Goal: Task Accomplishment & Management: Manage account settings

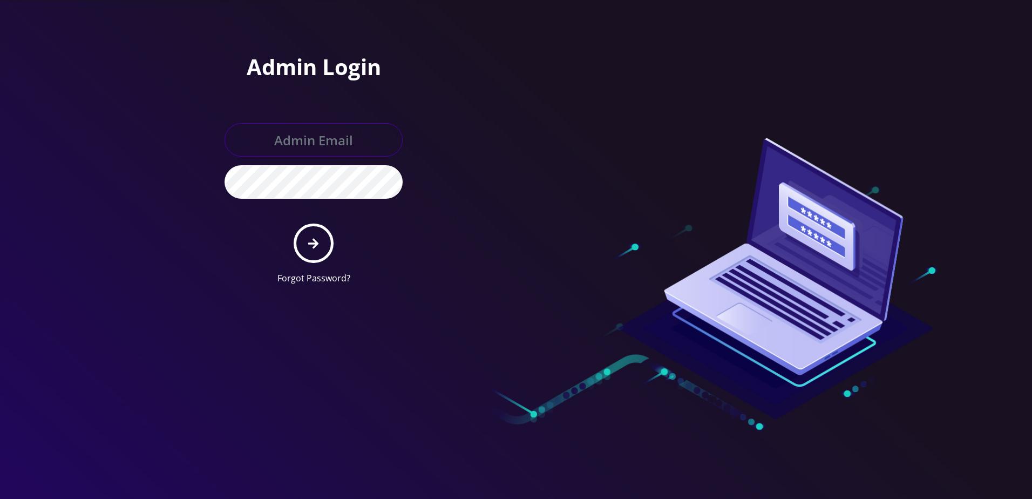
type input "larry@koshercell.org"
click at [301, 245] on button "submit" at bounding box center [313, 242] width 39 height 39
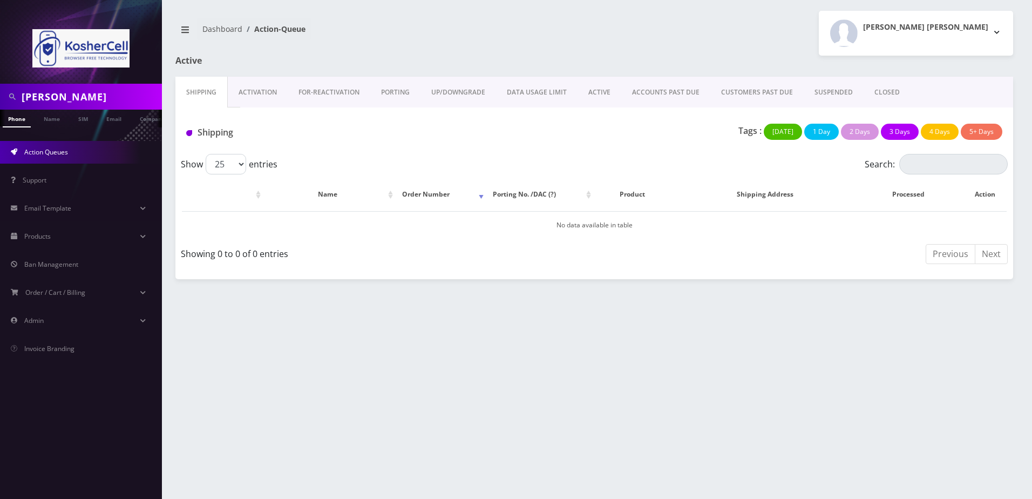
click at [79, 98] on input "[PERSON_NAME]" at bounding box center [91, 96] width 138 height 21
paste input "[PERSON_NAME]"
type input "[PERSON_NAME]"
click at [56, 120] on link "Name" at bounding box center [51, 119] width 27 height 18
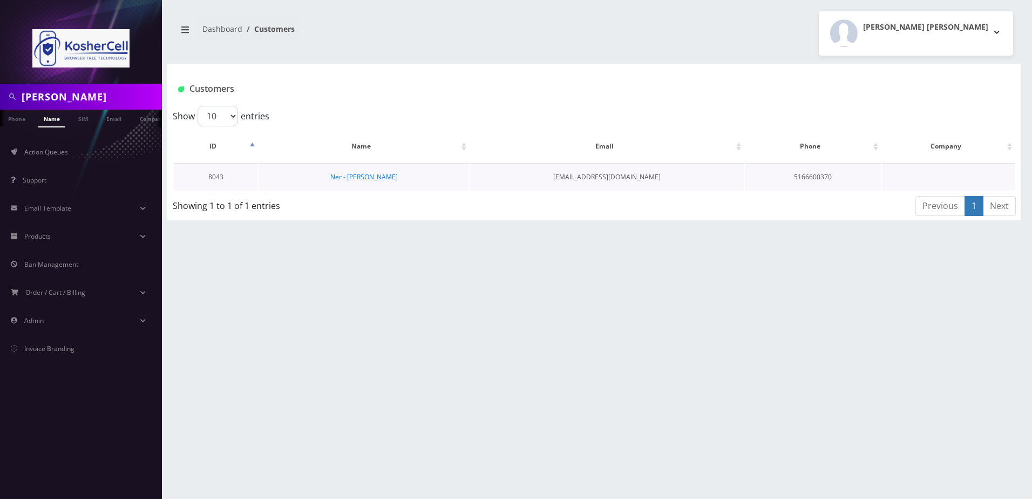
click at [371, 186] on td "Ner - Moshe Schmidt" at bounding box center [364, 177] width 210 height 28
click at [377, 179] on link "Ner - Moshe Schmidt" at bounding box center [363, 176] width 67 height 9
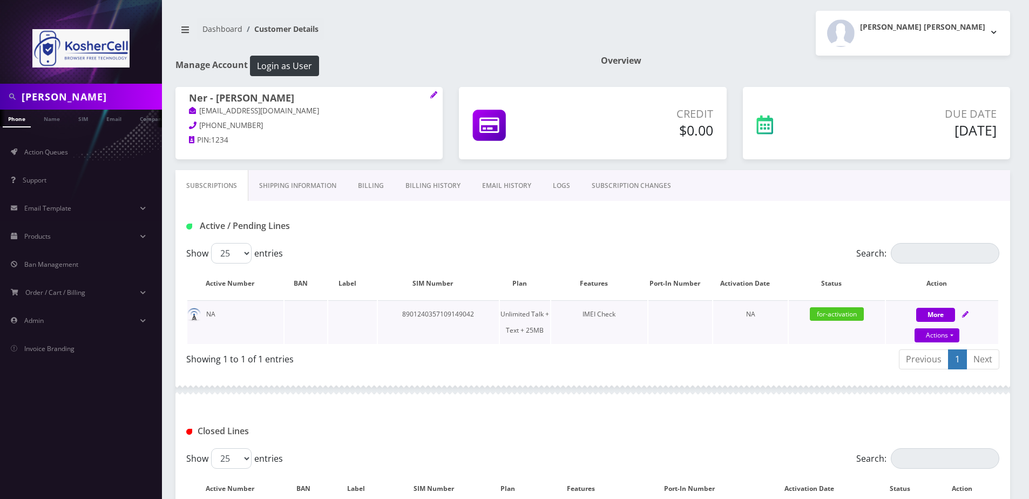
click at [962, 312] on icon at bounding box center [965, 314] width 6 height 6
select select "364"
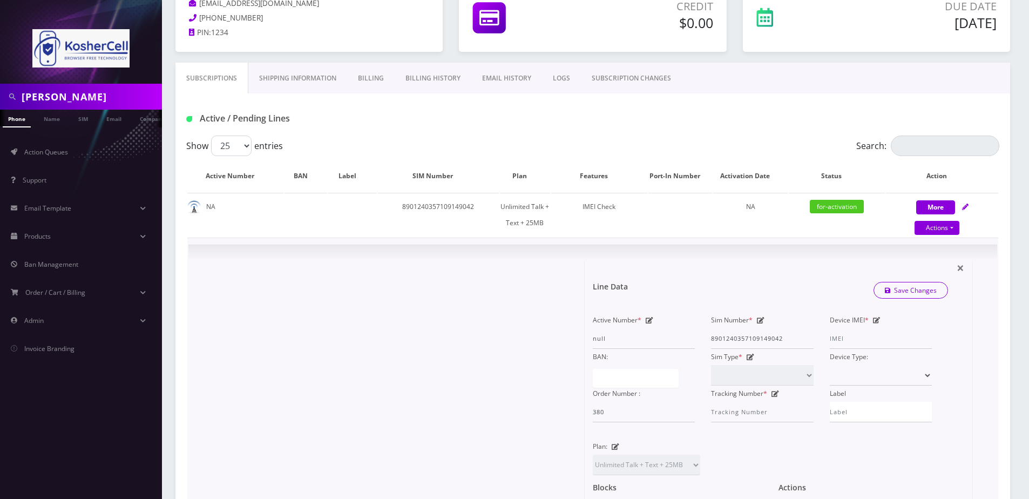
scroll to position [108, 0]
click at [878, 321] on icon at bounding box center [877, 319] width 8 height 6
click at [866, 336] on input "Device IMEI *" at bounding box center [880, 338] width 102 height 21
click at [847, 336] on input "Device IMEI *" at bounding box center [880, 338] width 102 height 21
type input "355453081198565"
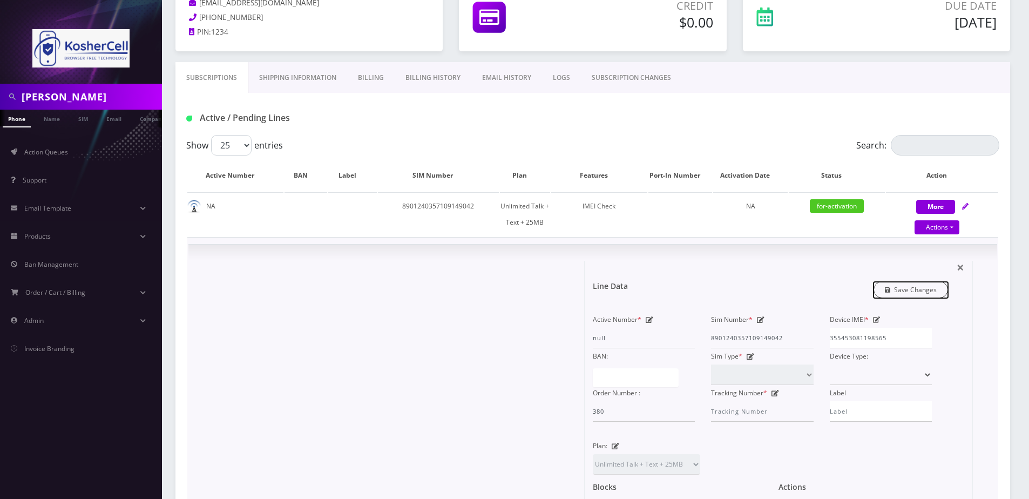
click at [895, 292] on link "Save Changes" at bounding box center [910, 289] width 75 height 17
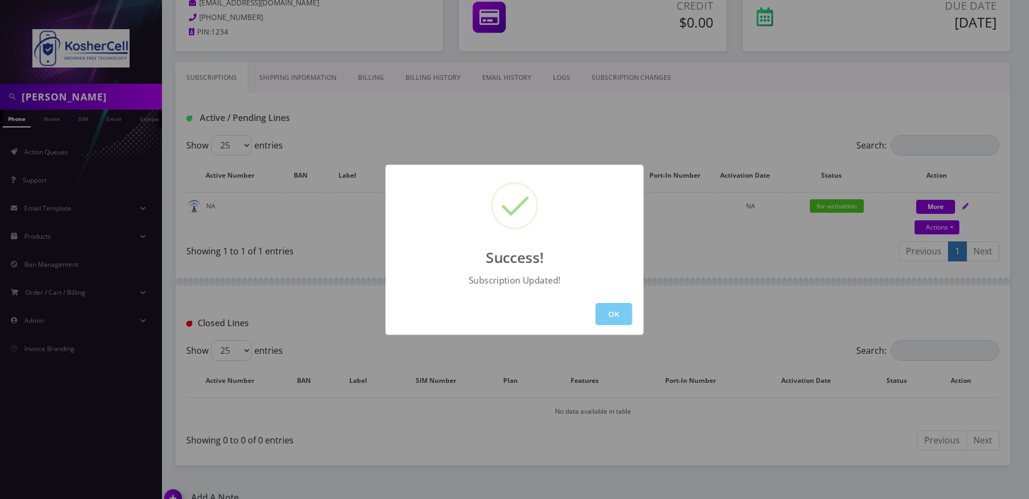
click at [623, 310] on button "OK" at bounding box center [613, 314] width 37 height 22
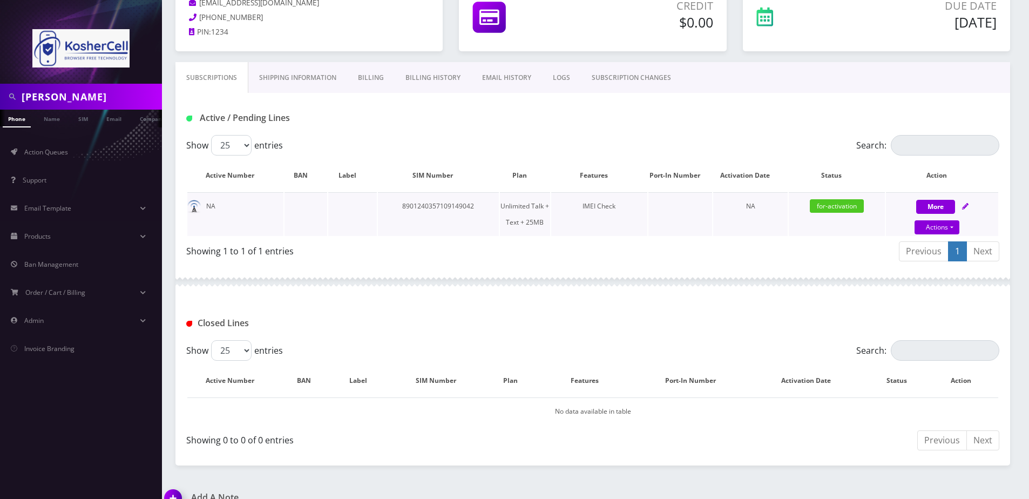
click at [966, 203] on icon at bounding box center [965, 206] width 6 height 6
select select "364"
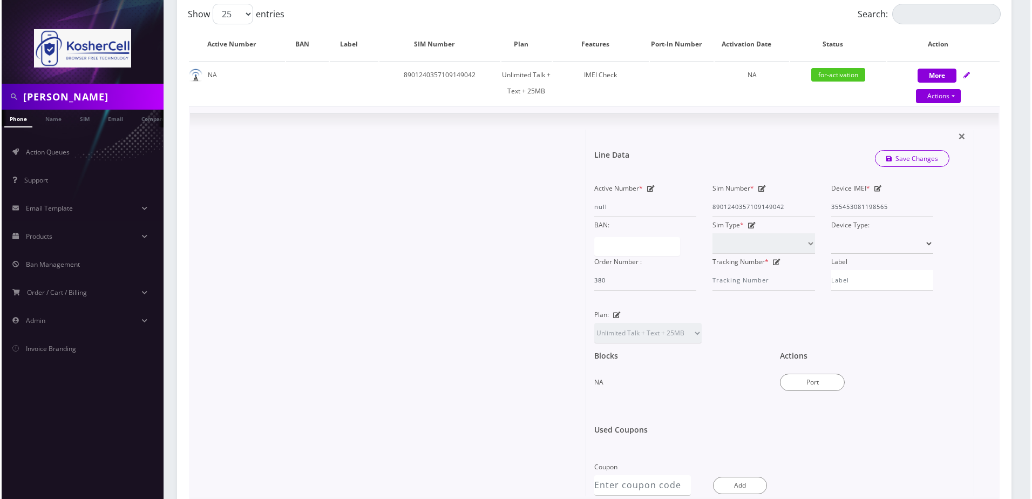
scroll to position [378, 0]
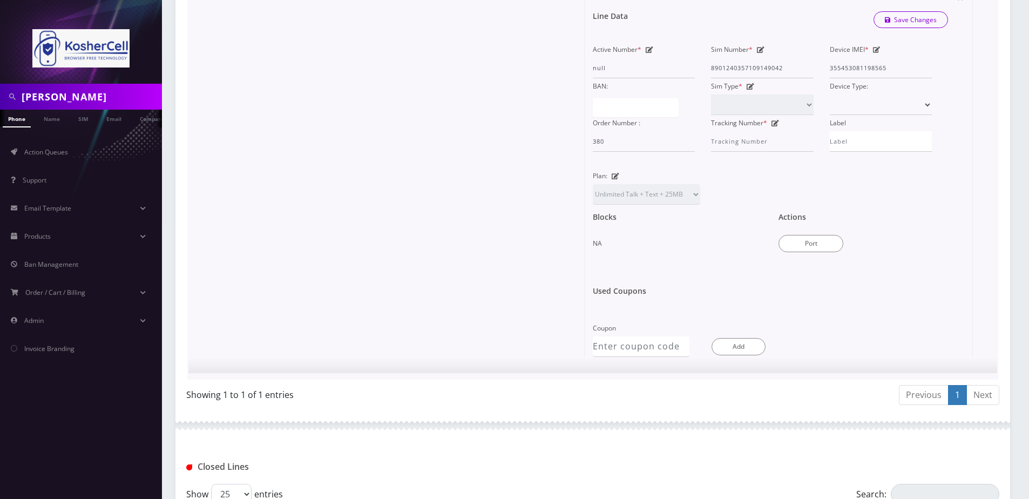
click at [810, 252] on div "Actions Port" at bounding box center [863, 233] width 186 height 56
click at [814, 246] on button "Port" at bounding box center [810, 243] width 65 height 17
type input "8901240357109149042"
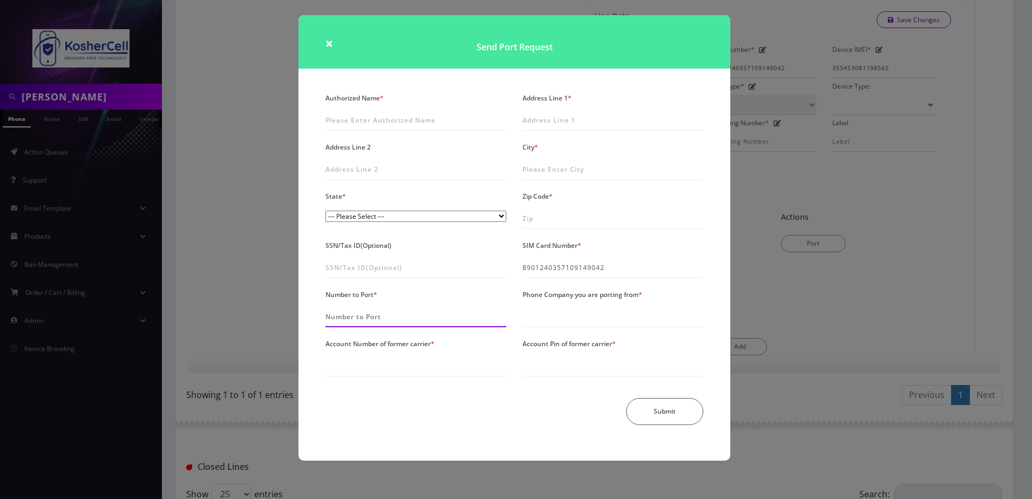
click at [365, 315] on input "Number to Port *" at bounding box center [415, 317] width 181 height 21
type input "5512385207"
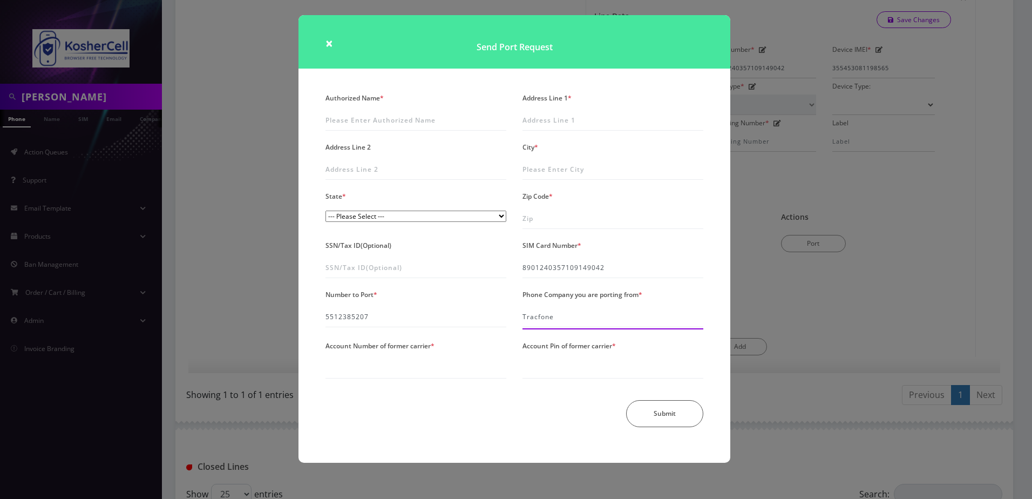
type input "Tracfone"
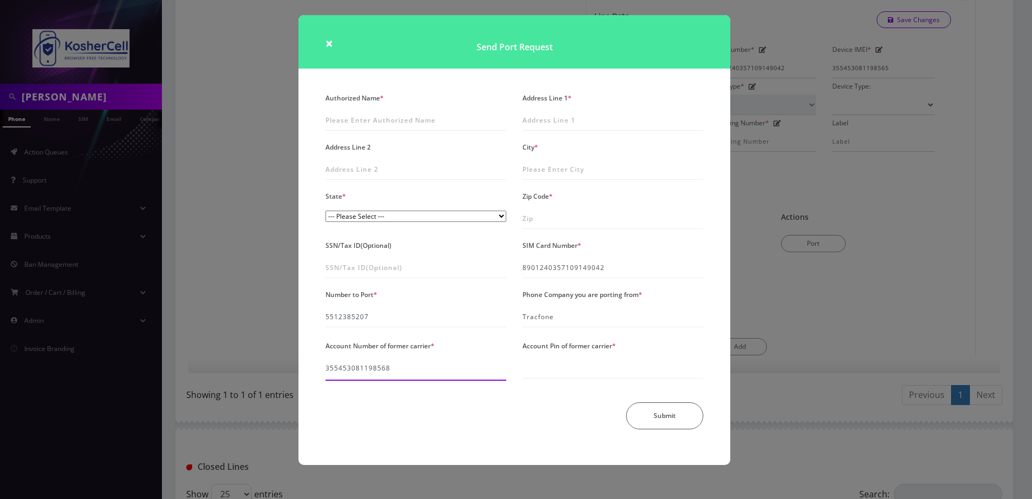
type input "355453081198568"
click at [535, 364] on input "Account Pin of former carrier *" at bounding box center [612, 368] width 181 height 21
click at [541, 406] on div "Submit" at bounding box center [514, 415] width 394 height 27
click at [548, 369] on input "Account Pin of former carrier *" at bounding box center [612, 368] width 181 height 21
type input "2667"
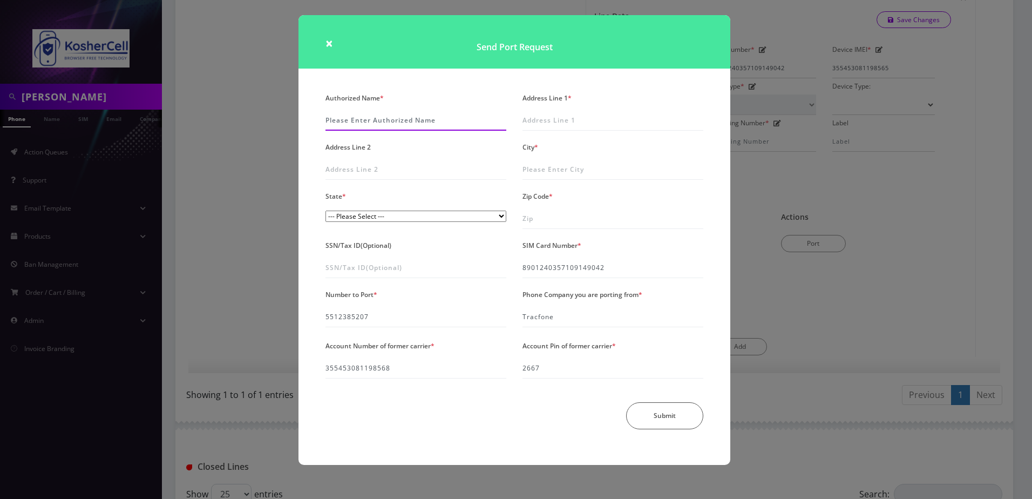
click at [354, 119] on input "Authorized Name *" at bounding box center [415, 120] width 181 height 21
type input "M"
type input "Shira Schmidt"
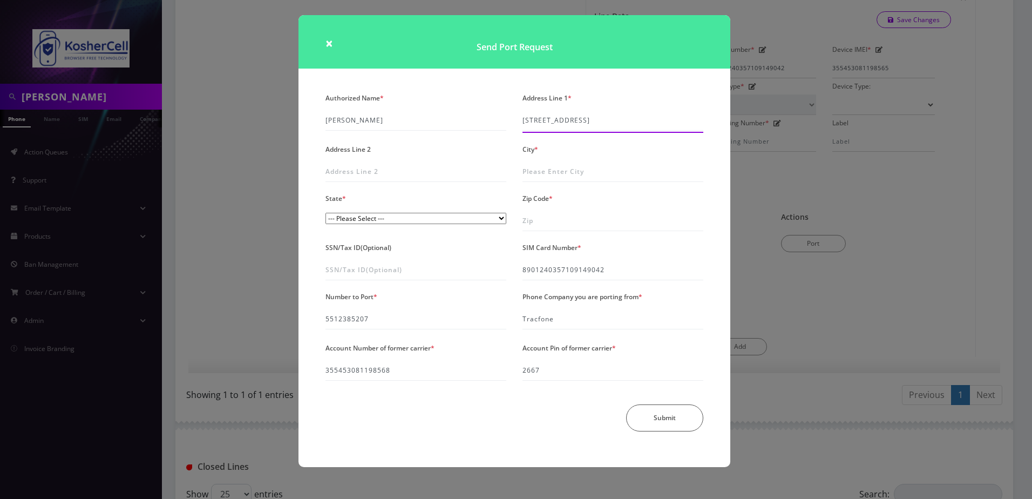
type input "38 Lenox Avenue"
type input "Clifton"
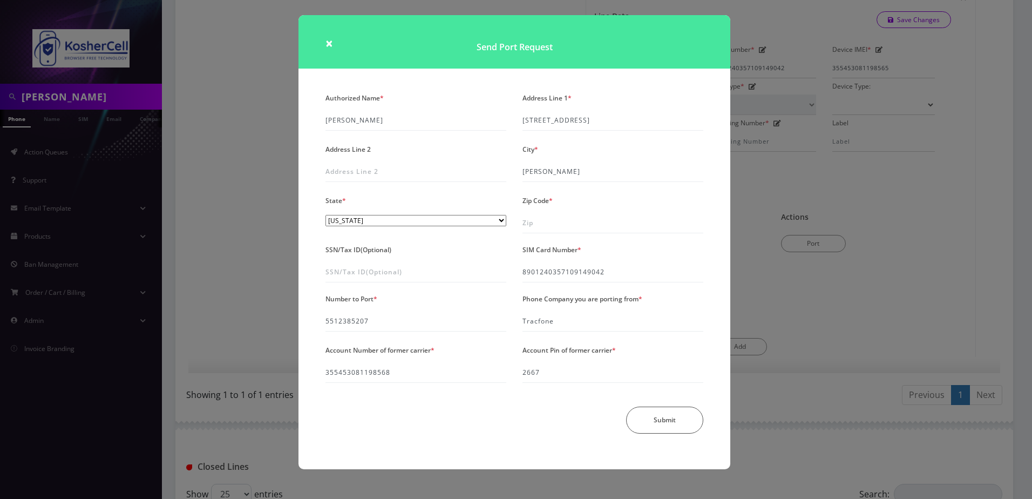
select select "NJ"
type input "07012"
click at [673, 430] on button "Submit" at bounding box center [664, 422] width 77 height 27
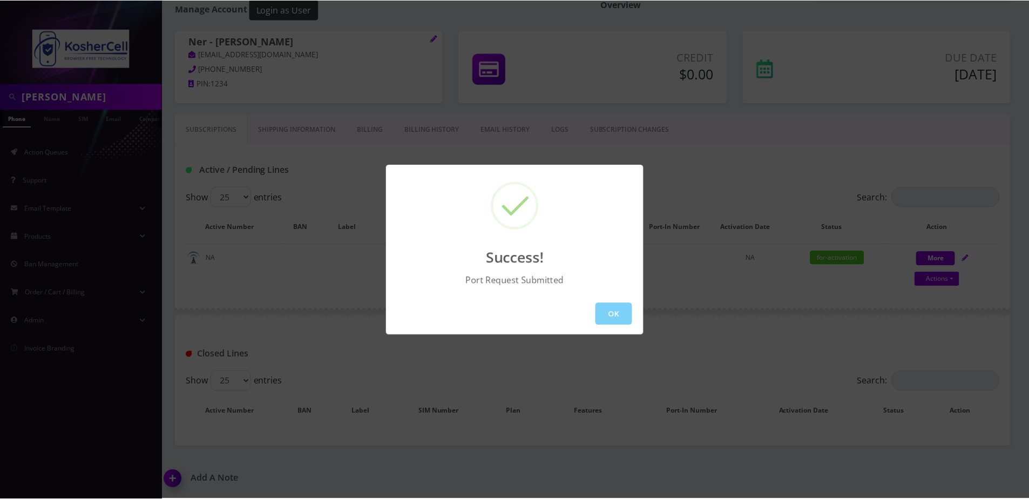
scroll to position [56, 0]
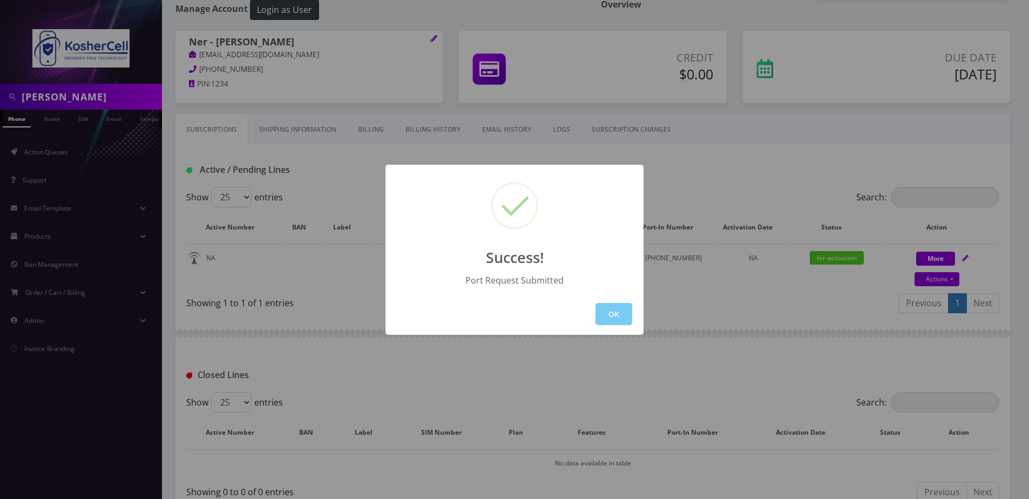
click at [617, 319] on button "OK" at bounding box center [613, 314] width 37 height 22
